Goal: Task Accomplishment & Management: Manage account settings

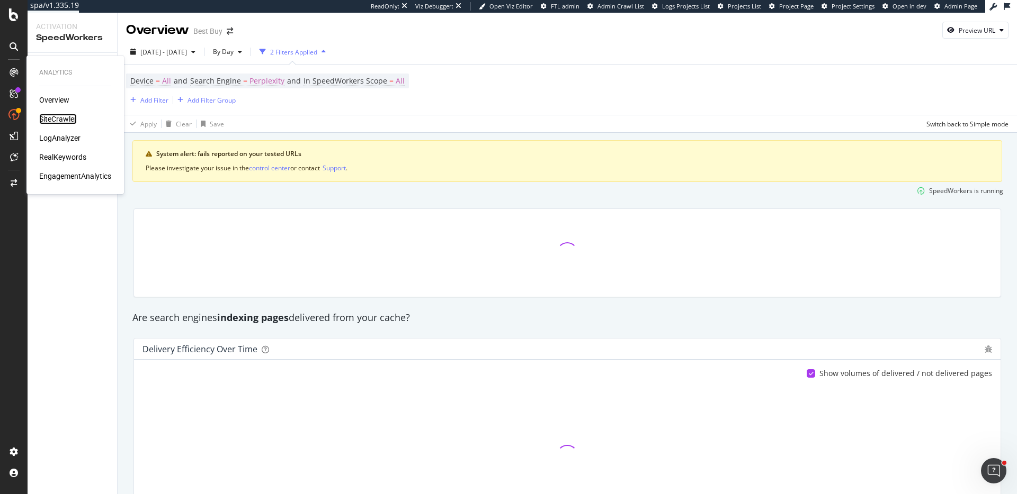
click at [69, 115] on div "SiteCrawler" at bounding box center [58, 119] width 38 height 11
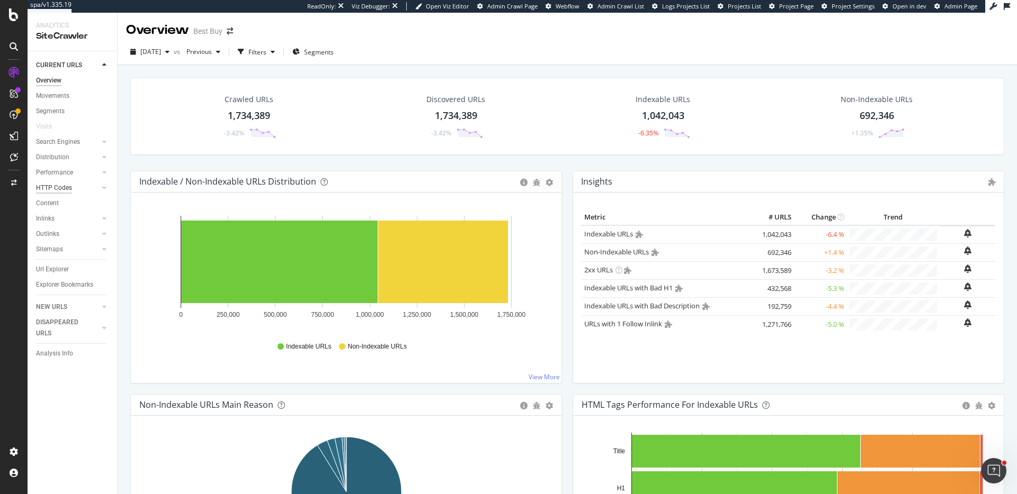
click at [68, 184] on div "HTTP Codes" at bounding box center [54, 188] width 36 height 11
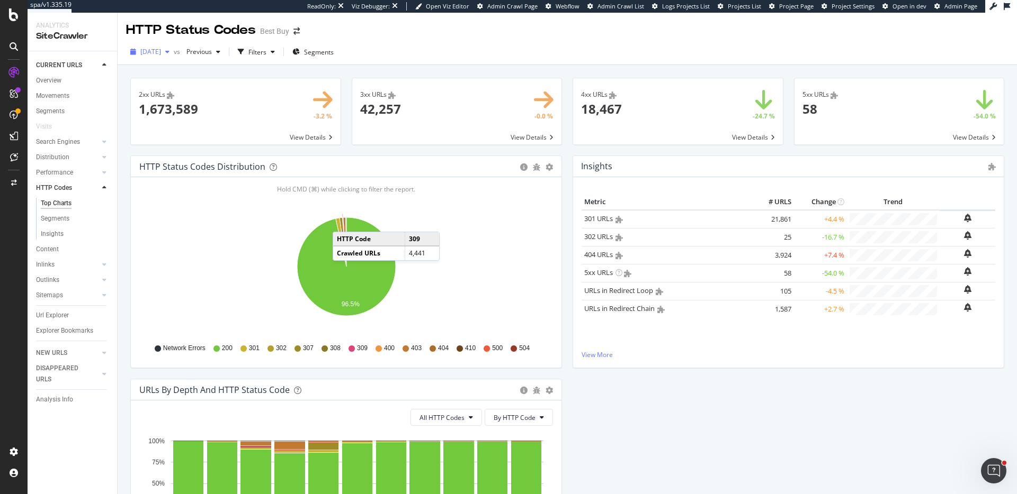
click at [157, 51] on span "[DATE]" at bounding box center [150, 51] width 21 height 9
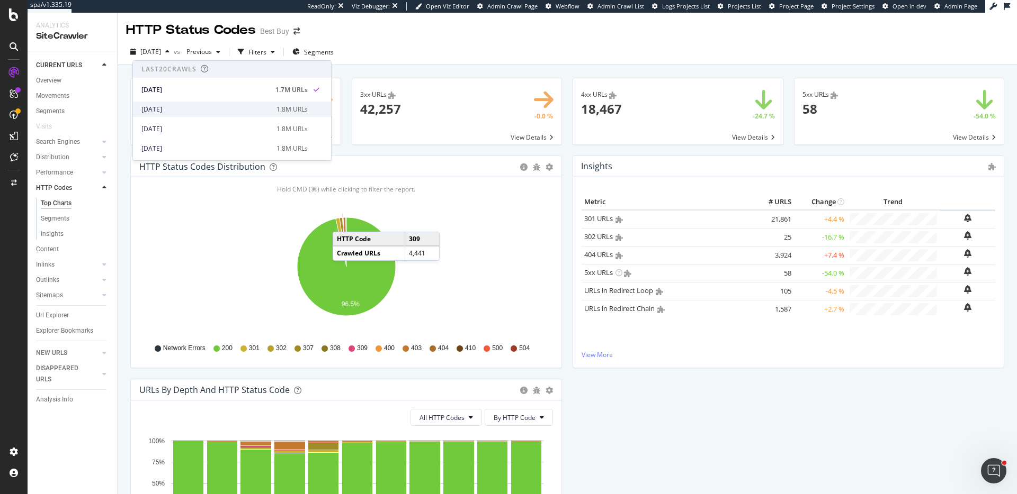
click at [164, 105] on div "[DATE]" at bounding box center [205, 110] width 129 height 10
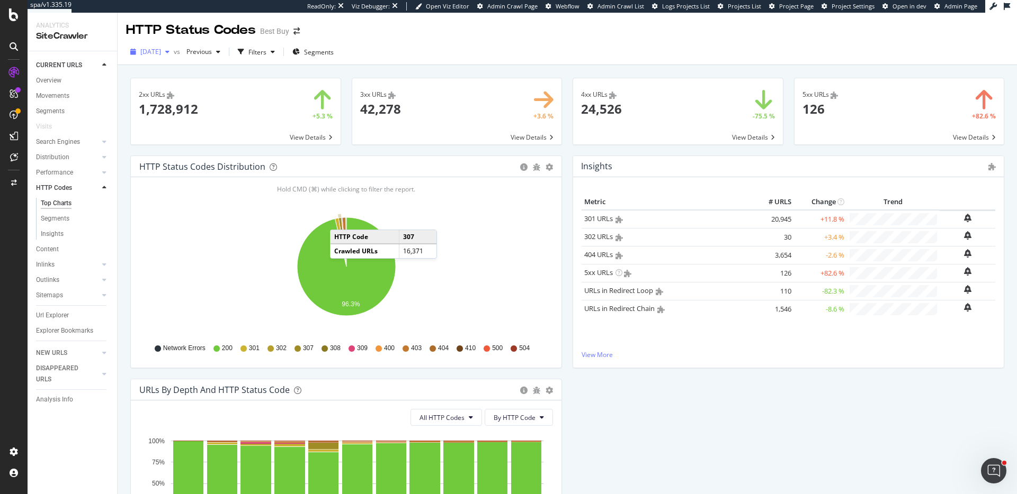
click at [161, 50] on span "[DATE]" at bounding box center [150, 51] width 21 height 9
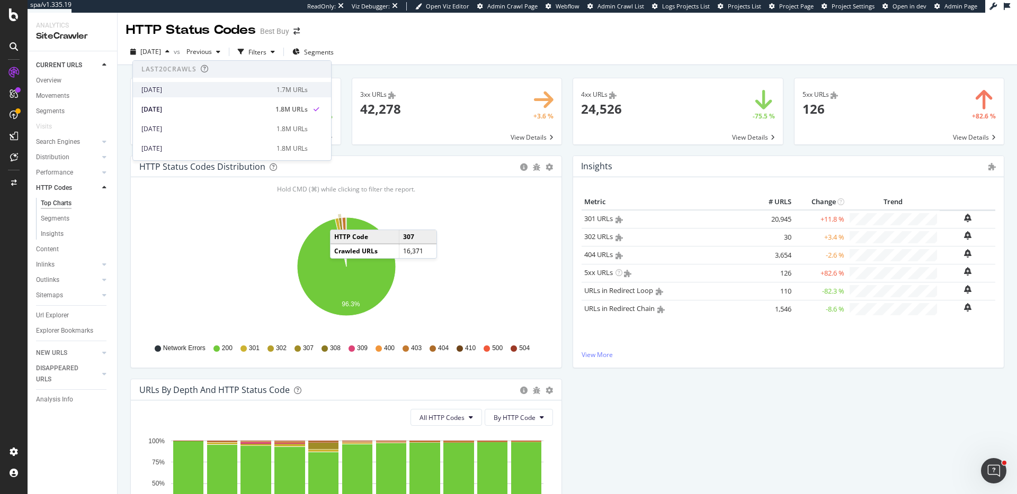
click at [199, 89] on div "[DATE]" at bounding box center [205, 90] width 129 height 10
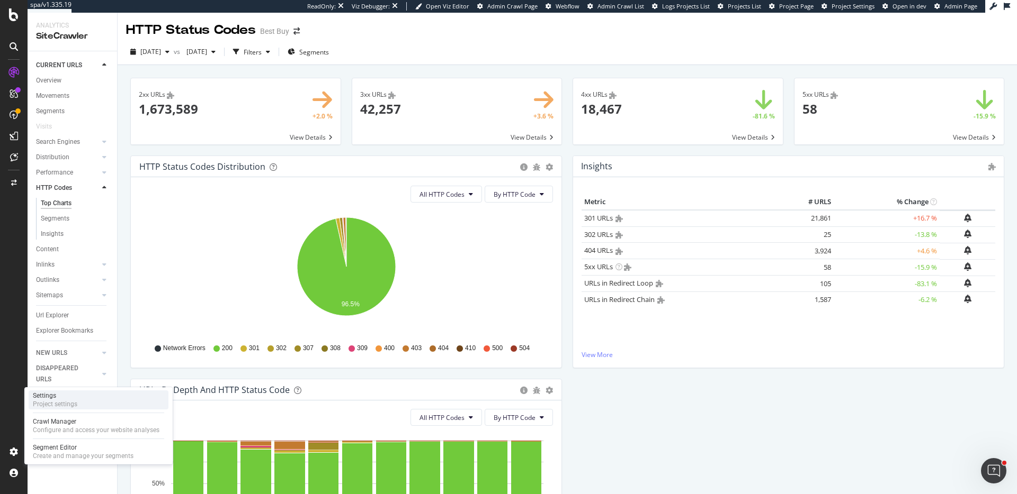
click at [81, 406] on div "Settings Project settings" at bounding box center [99, 400] width 140 height 19
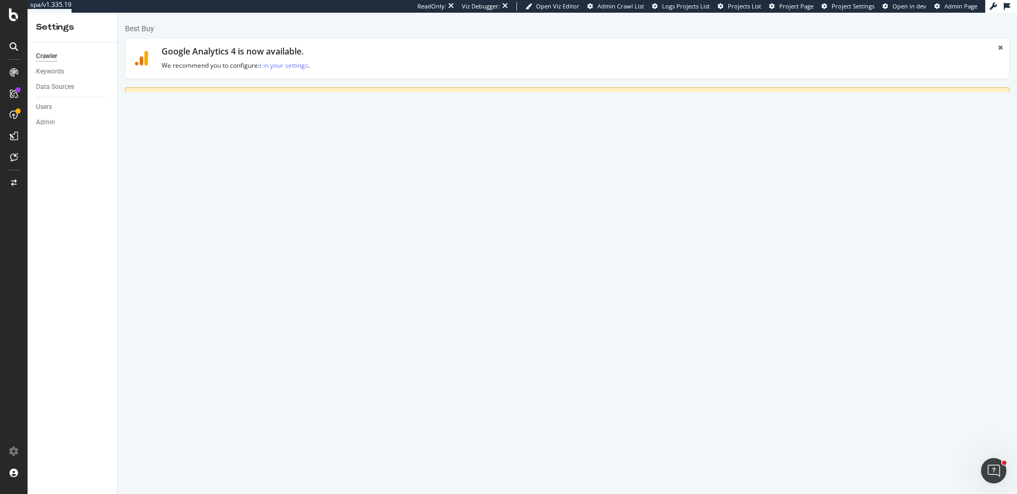
click at [219, 163] on link "Advanced Settings" at bounding box center [208, 155] width 82 height 29
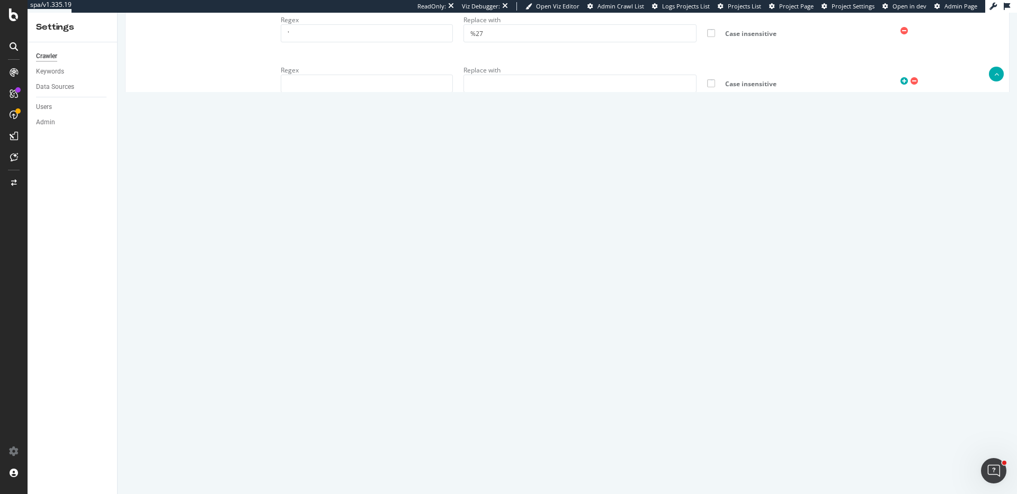
type input "ericmsheydwasser"
drag, startPoint x: 383, startPoint y: 342, endPoint x: 268, endPoint y: 340, distance: 114.9
click at [268, 340] on div "Extra admin config (admin only) This Extra admin config will be used for AlertP…" at bounding box center [566, 373] width 883 height 115
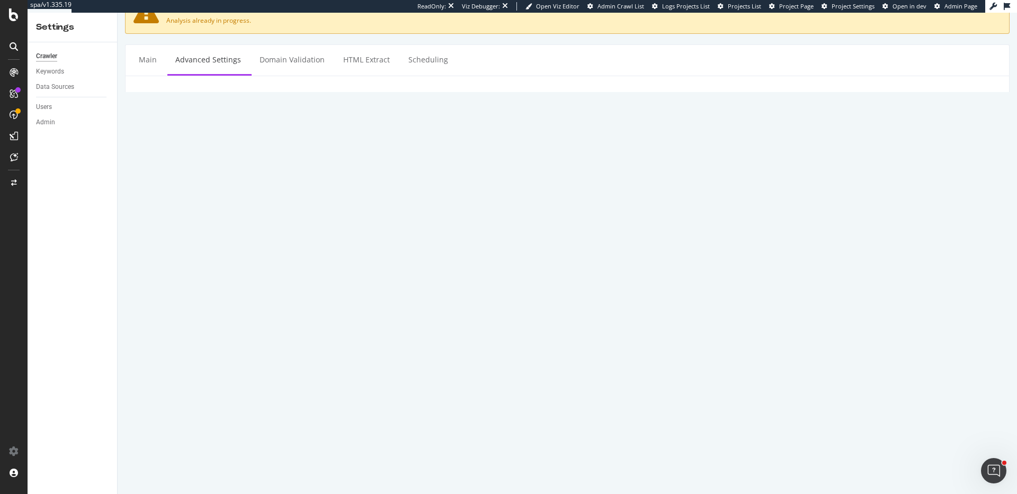
scroll to position [38, 0]
